Goal: Transaction & Acquisition: Purchase product/service

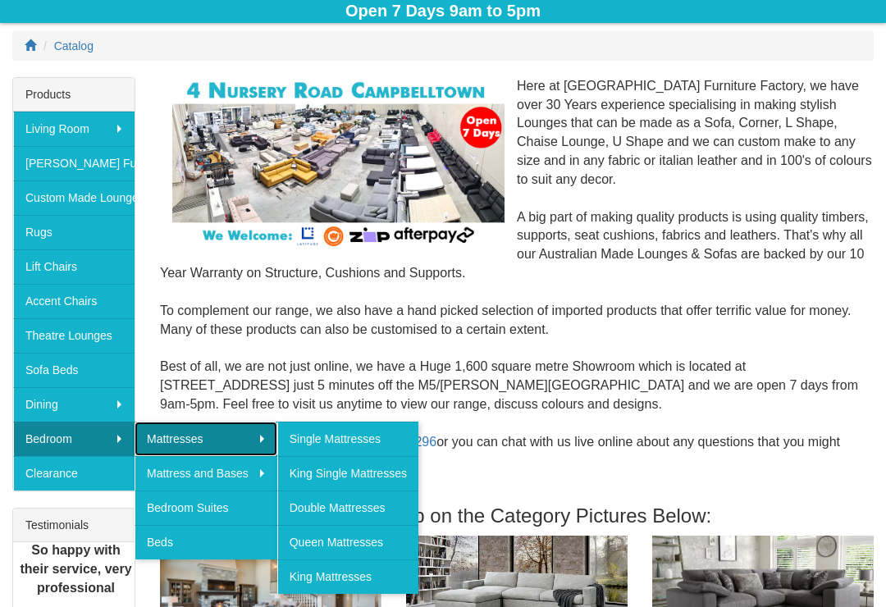
scroll to position [204, 0]
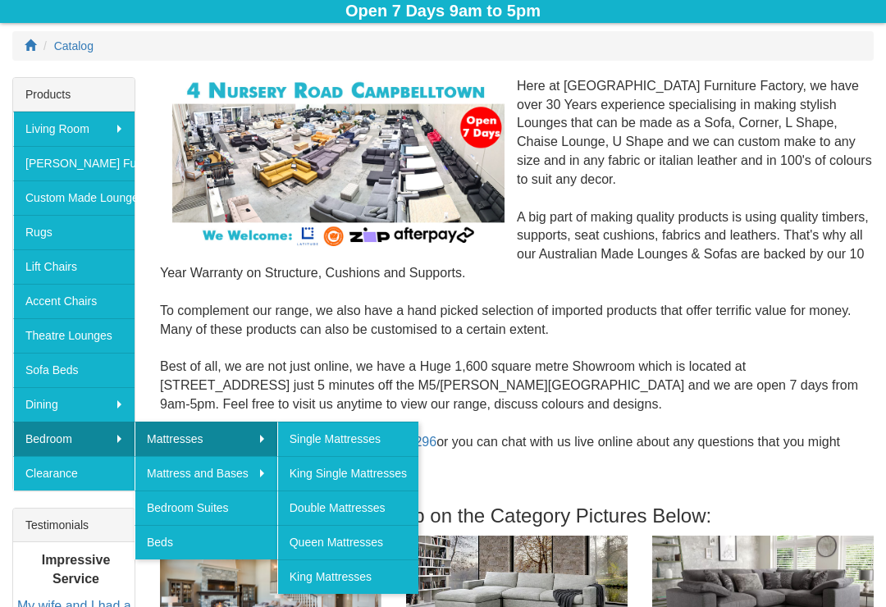
click at [378, 553] on link "Queen Mattresses" at bounding box center [347, 542] width 141 height 34
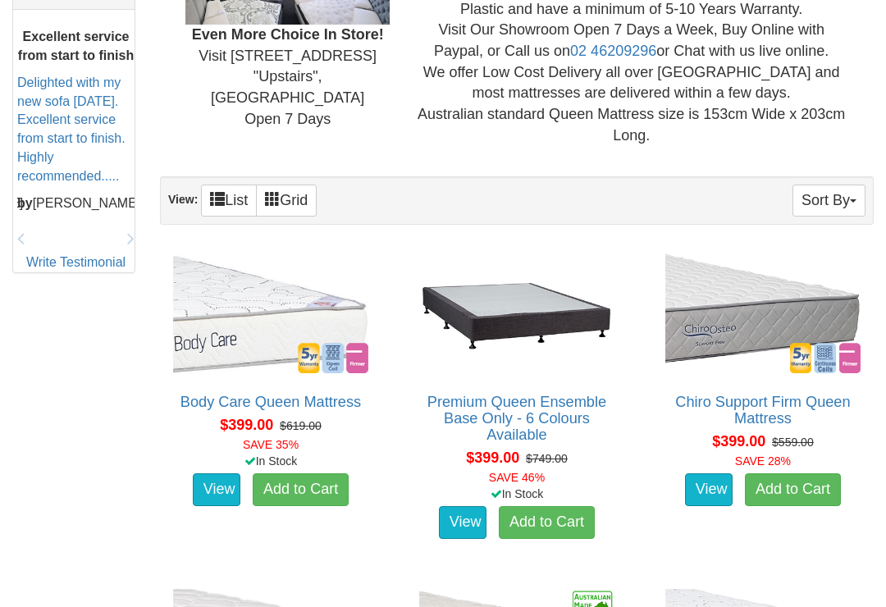
scroll to position [737, 0]
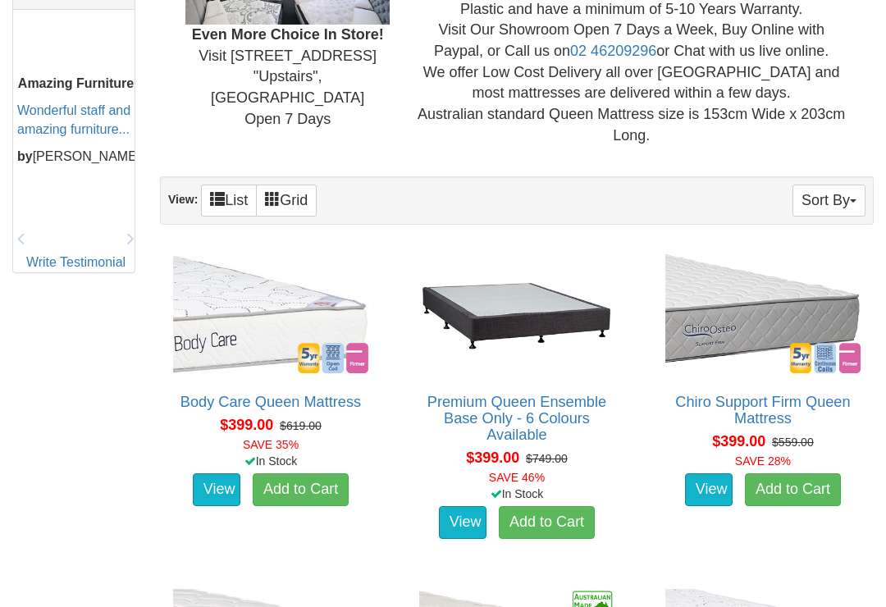
click at [706, 483] on link "View" at bounding box center [709, 489] width 48 height 33
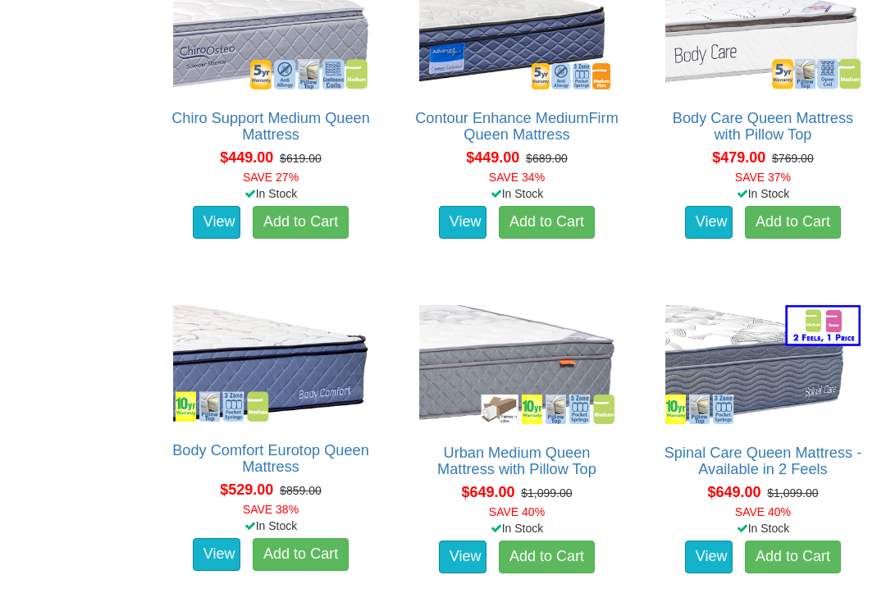
scroll to position [1356, 0]
click at [789, 407] on img at bounding box center [763, 365] width 204 height 128
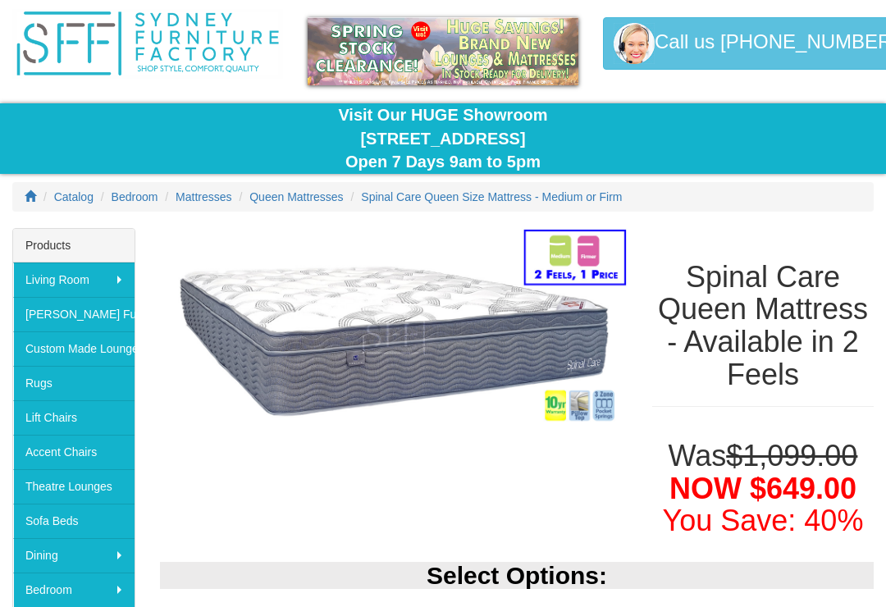
scroll to position [46, 0]
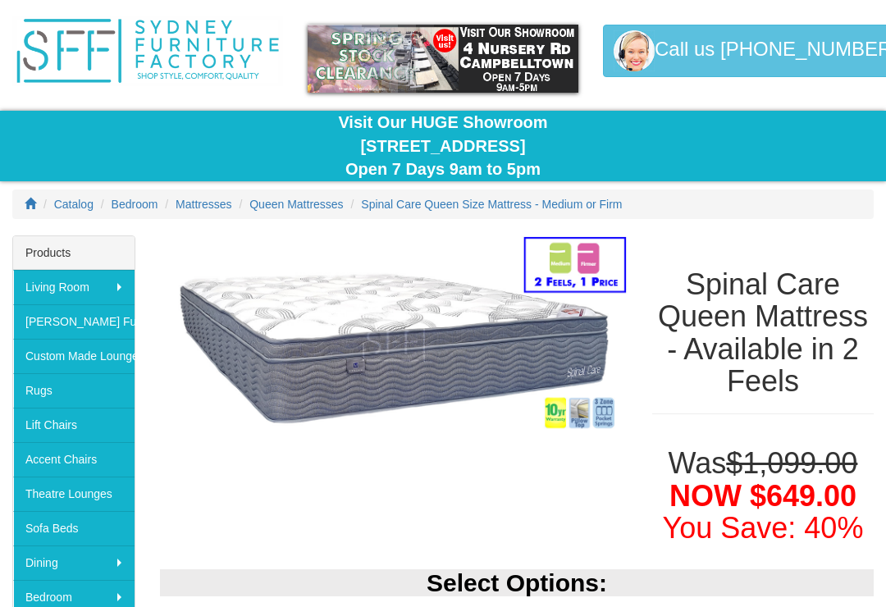
click at [696, 432] on div "Was $1,099.00 NOW $649.00 You Save: 40%" at bounding box center [763, 492] width 246 height 122
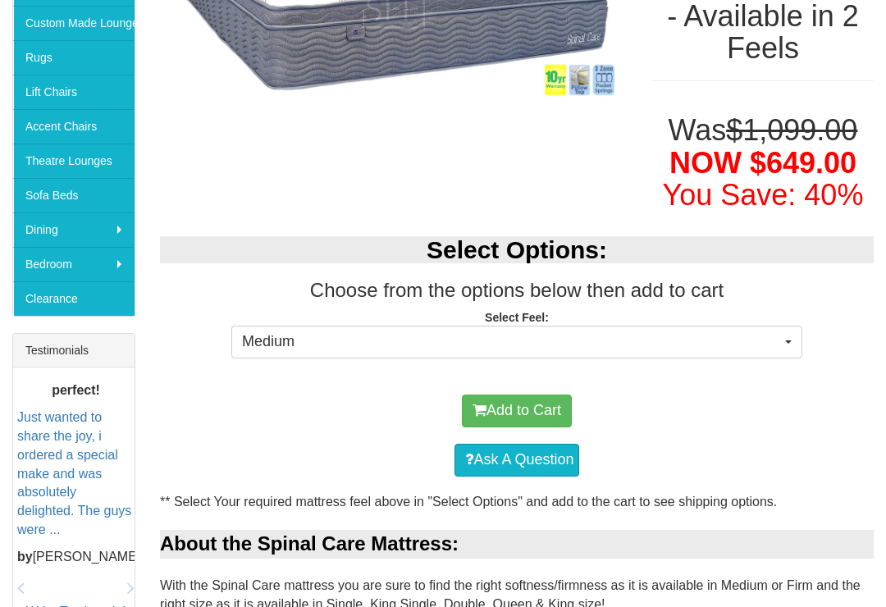
scroll to position [377, 0]
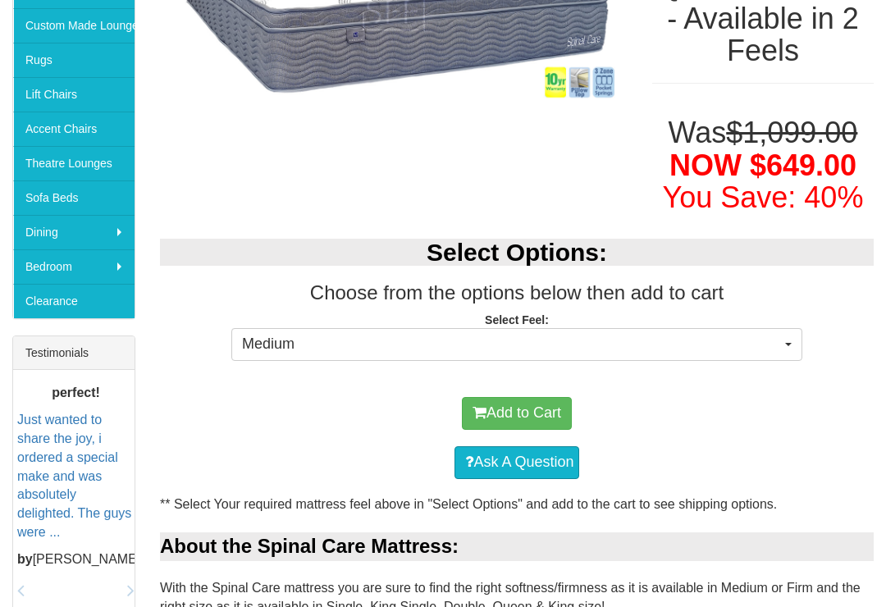
click at [535, 414] on button "Add to Cart" at bounding box center [517, 413] width 110 height 33
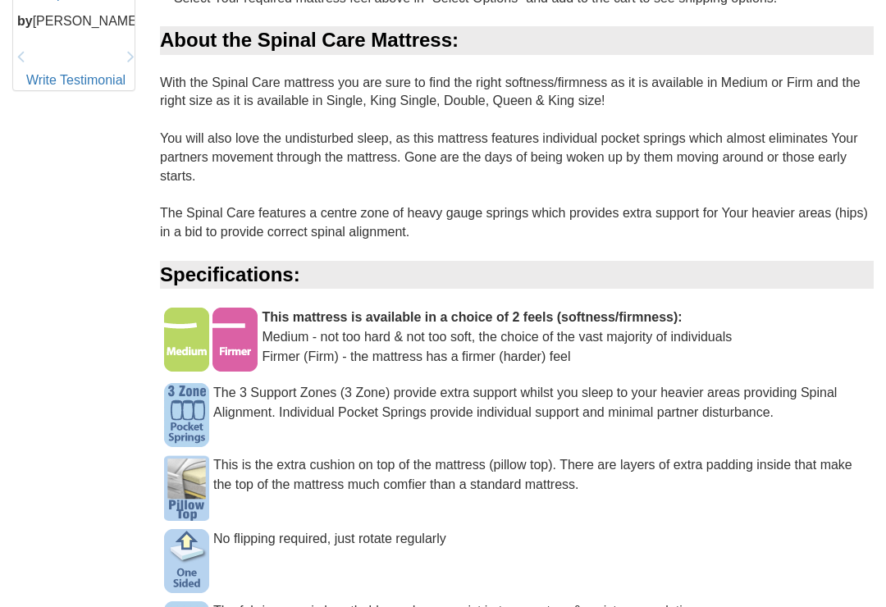
scroll to position [884, 0]
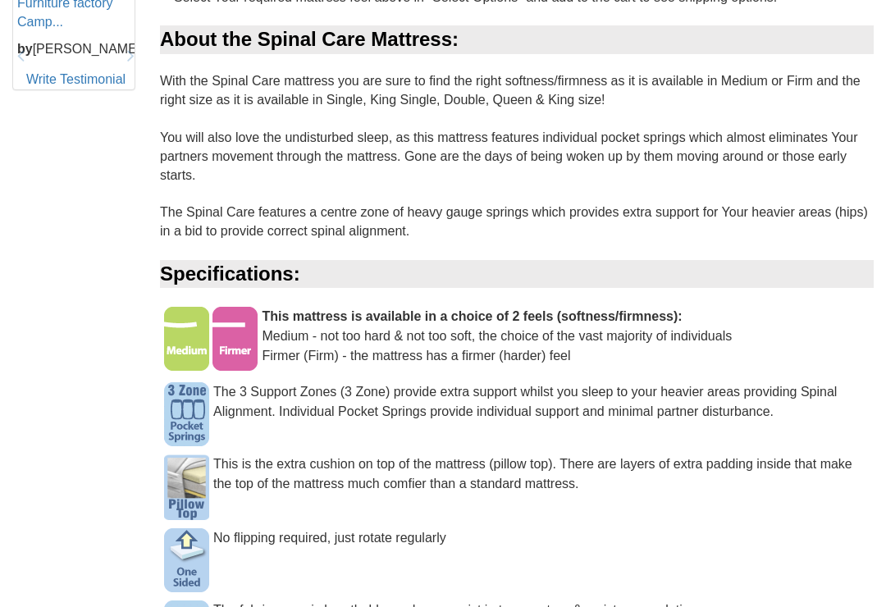
click at [288, 601] on div "The fabric cover is breathable, and may assist in temperature & moisture regula…" at bounding box center [517, 619] width 714 height 36
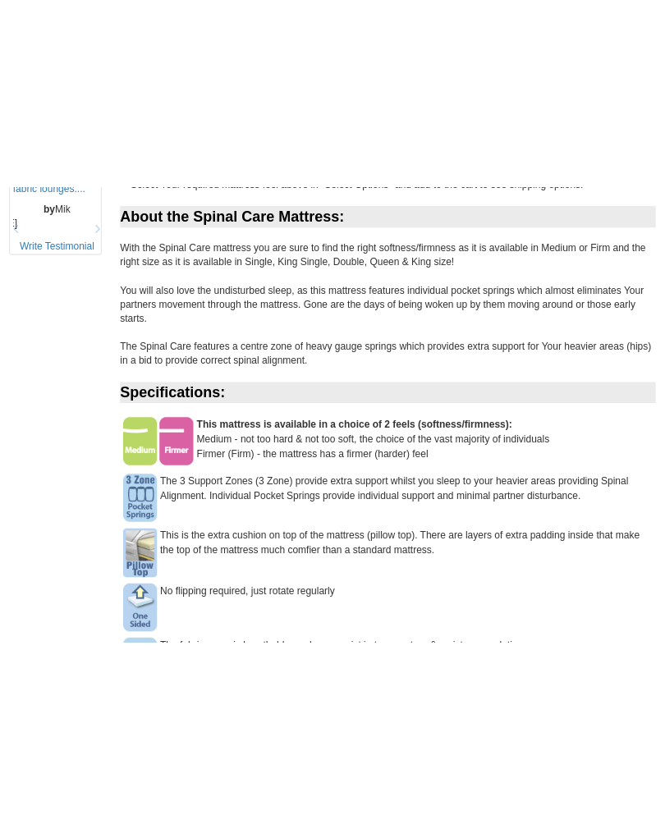
scroll to position [821, 0]
